Goal: Information Seeking & Learning: Find specific fact

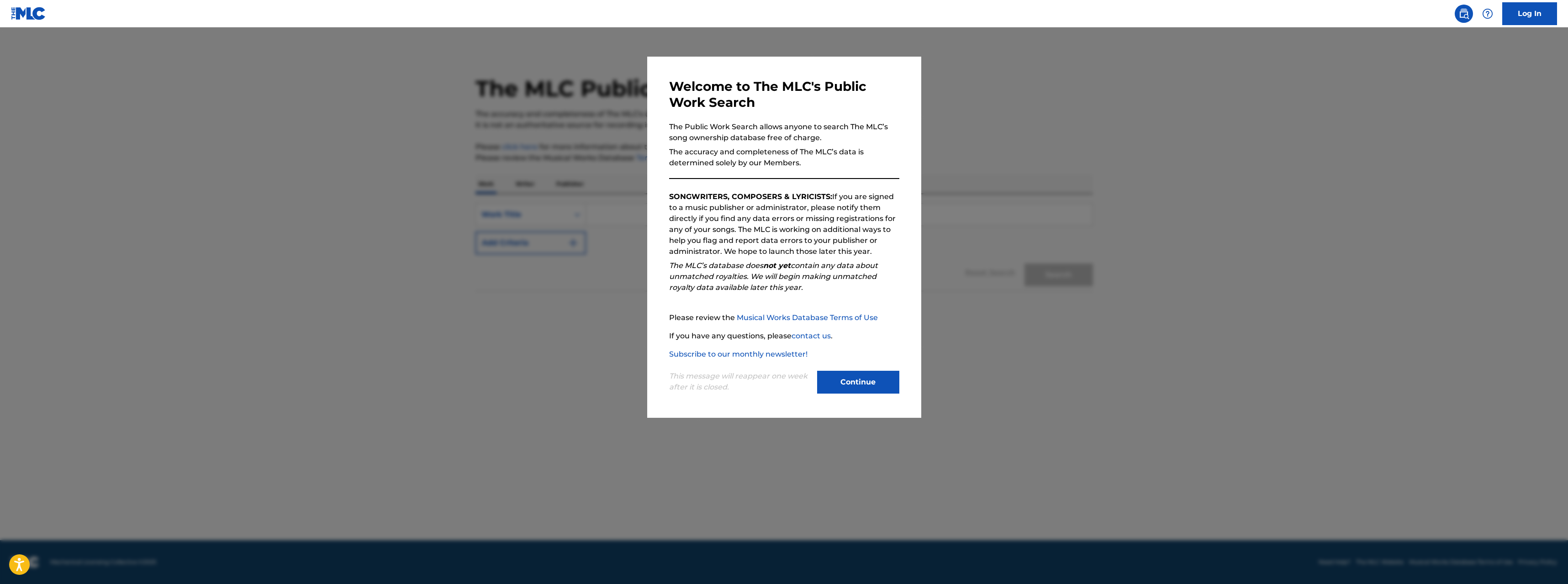
click at [864, 378] on button "Continue" at bounding box center [858, 382] width 82 height 23
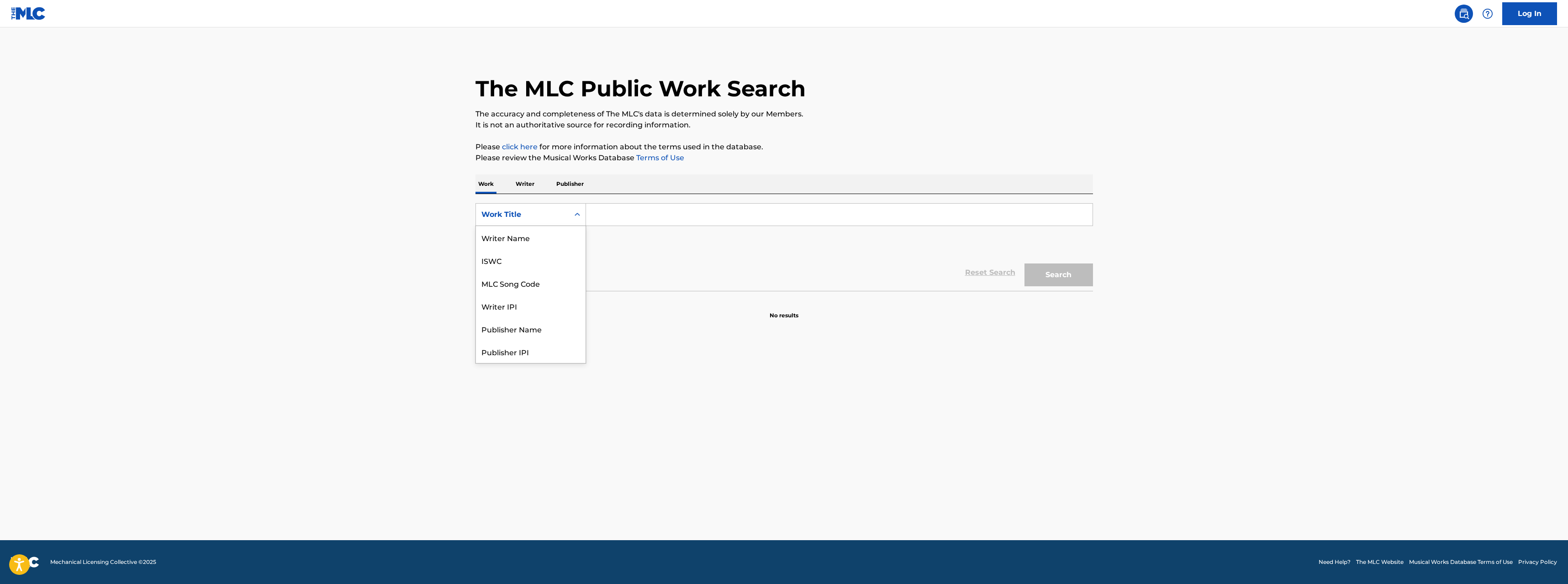
click at [540, 219] on div "Work Title" at bounding box center [522, 215] width 82 height 11
click at [541, 239] on div "MLC Song Code" at bounding box center [530, 237] width 110 height 23
click at [640, 202] on div "SearchWithCriteriaad46b993-f2fd-44c3-ad83-674c9c5a5570 MLC Song Code Add Criter…" at bounding box center [784, 242] width 617 height 97
click at [642, 214] on input "Search Form" at bounding box center [839, 214] width 506 height 22
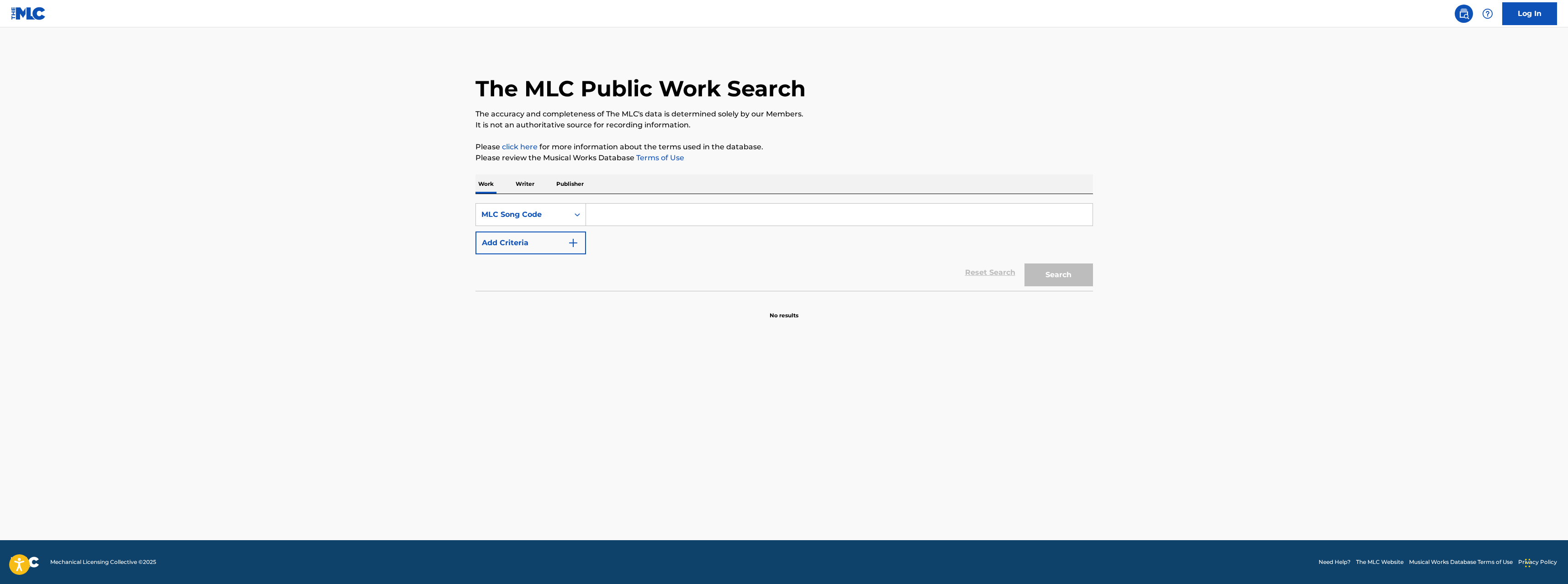
paste input "EV8ZYG"
type input "EV8ZYG"
click at [1083, 282] on button "Search" at bounding box center [1059, 275] width 69 height 23
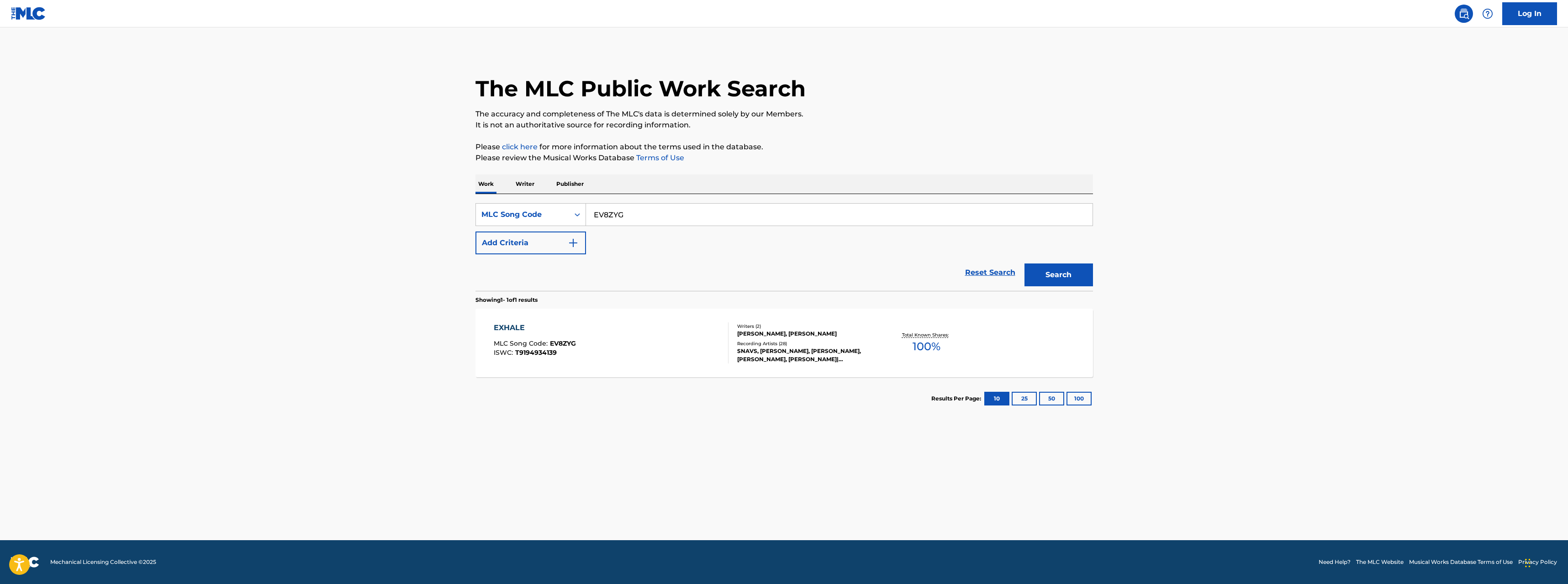
click at [511, 328] on div "EXHALE" at bounding box center [534, 328] width 82 height 11
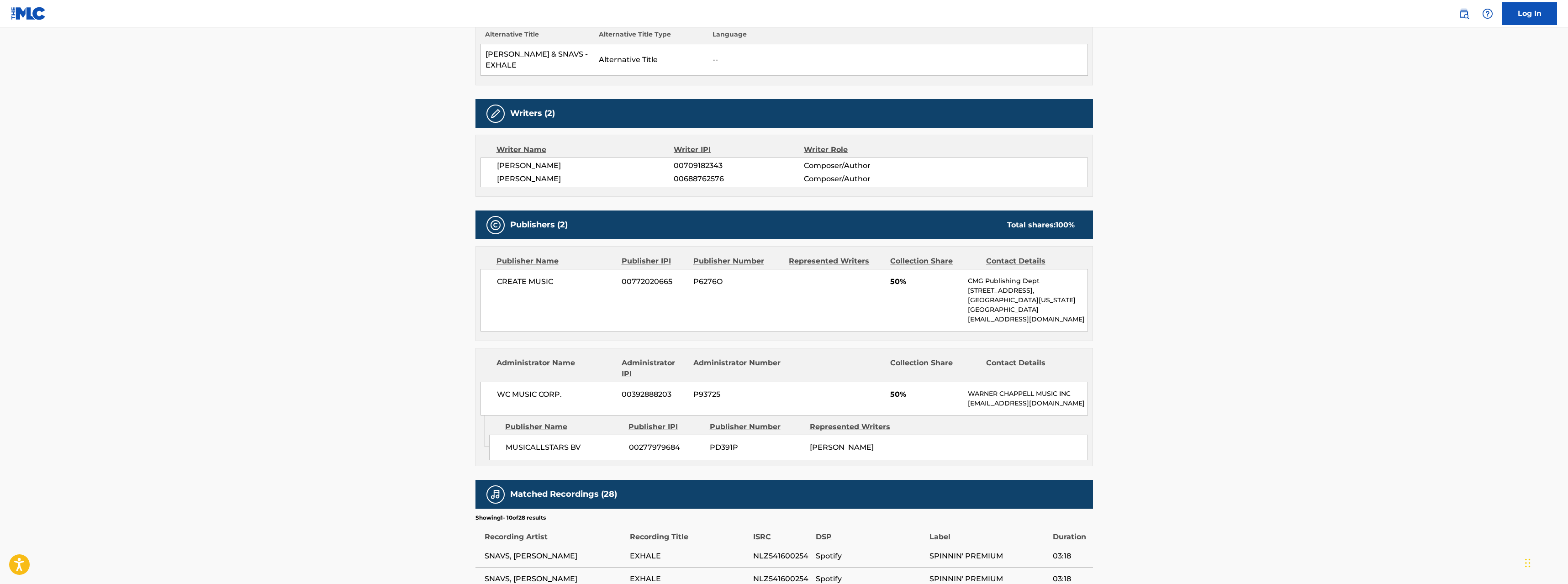
scroll to position [336, 0]
